Goal: Find specific page/section

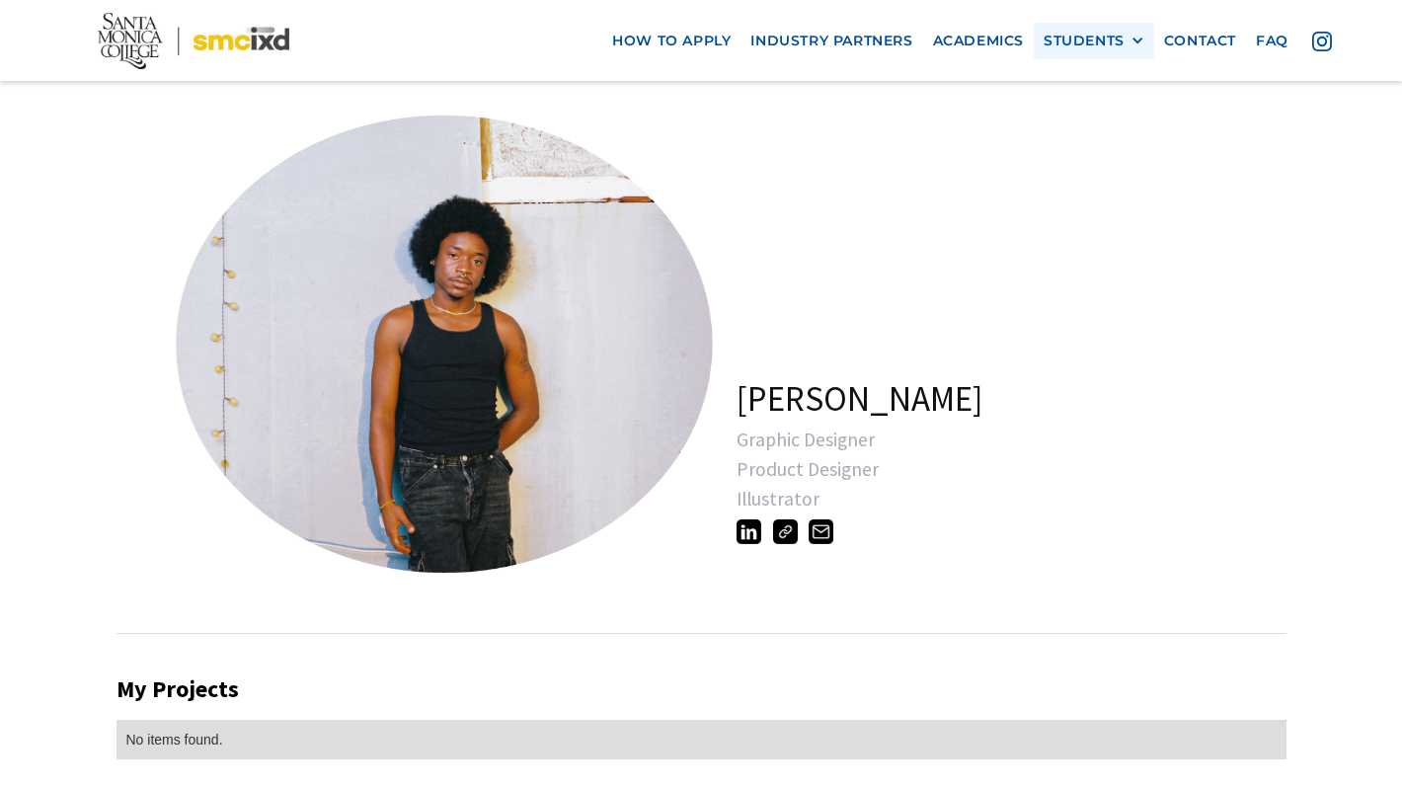
click at [1112, 46] on div "STUDENTS" at bounding box center [1083, 41] width 81 height 17
click at [1083, 113] on link "Current Students" at bounding box center [1132, 113] width 178 height 37
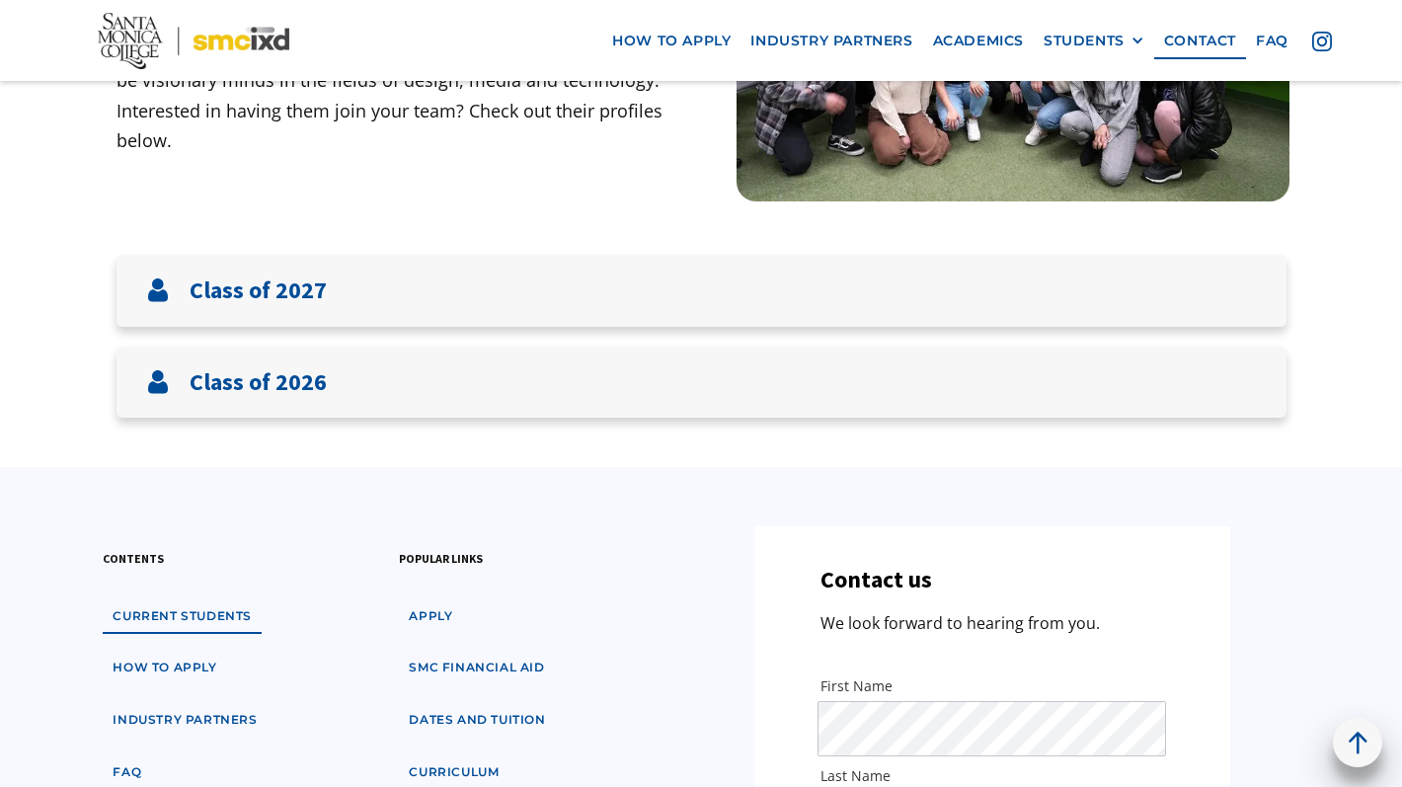
scroll to position [455, 0]
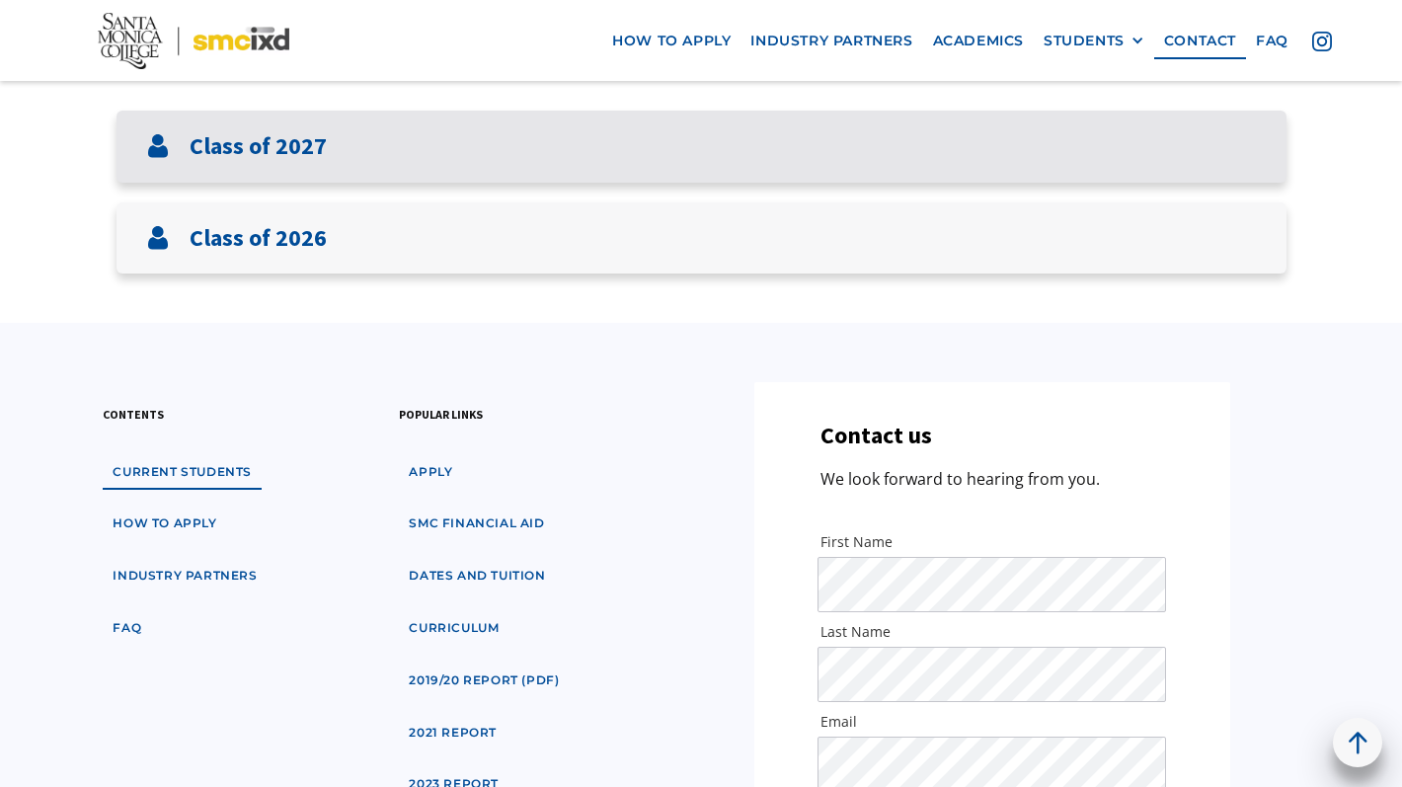
click at [852, 159] on div "Class of 2027" at bounding box center [701, 147] width 1170 height 72
click at [841, 144] on div "Class of 2027" at bounding box center [701, 147] width 1170 height 72
click at [496, 129] on div "Class of 2027" at bounding box center [701, 147] width 1170 height 72
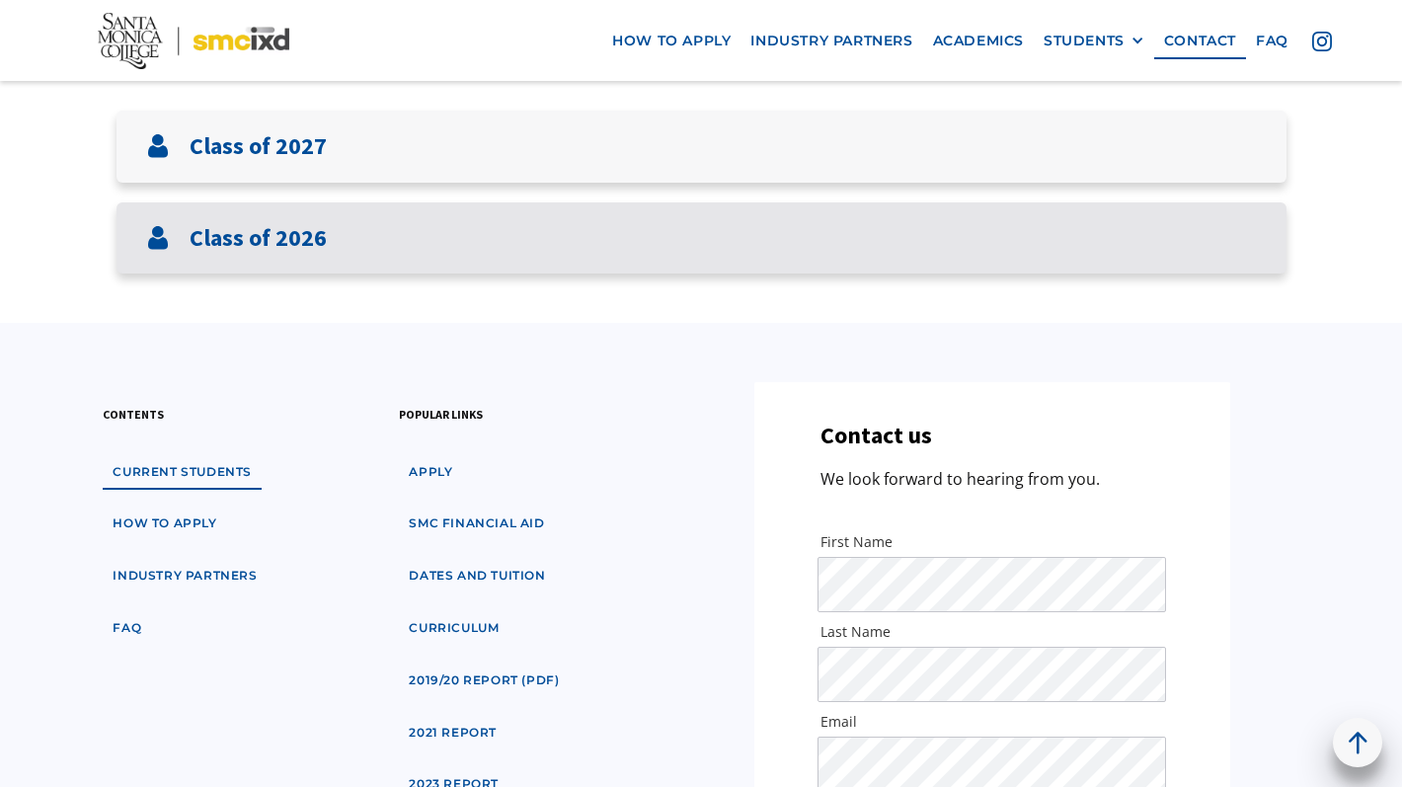
click at [496, 241] on div "Class of 2026" at bounding box center [701, 238] width 1170 height 72
